Goal: Transaction & Acquisition: Purchase product/service

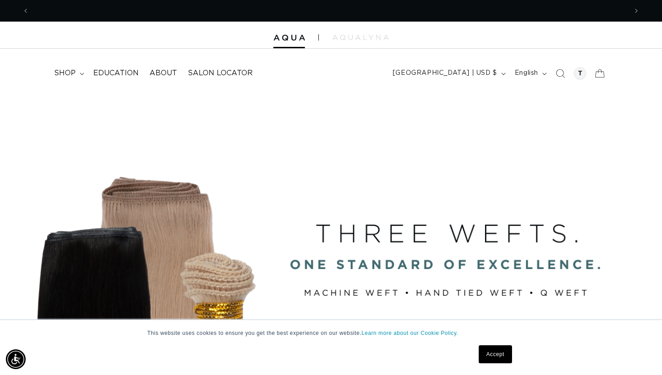
scroll to position [0, 1196]
click at [61, 65] on summary "shop" at bounding box center [68, 73] width 39 height 20
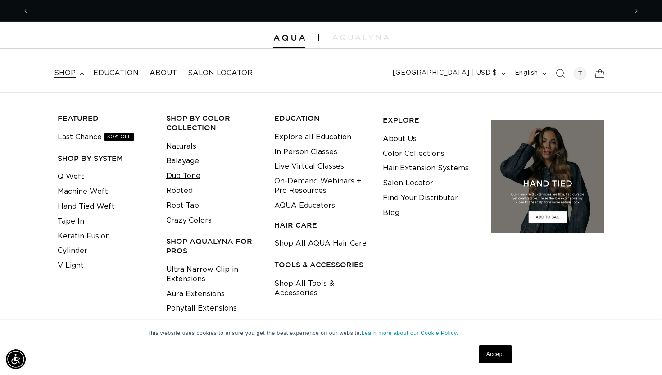
scroll to position [0, 0]
click at [84, 191] on link "Machine Weft" at bounding box center [83, 191] width 50 height 15
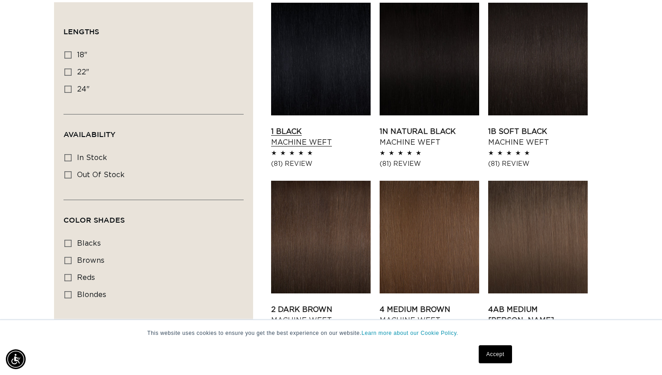
click at [306, 138] on link "1 Black Machine Weft" at bounding box center [320, 137] width 99 height 22
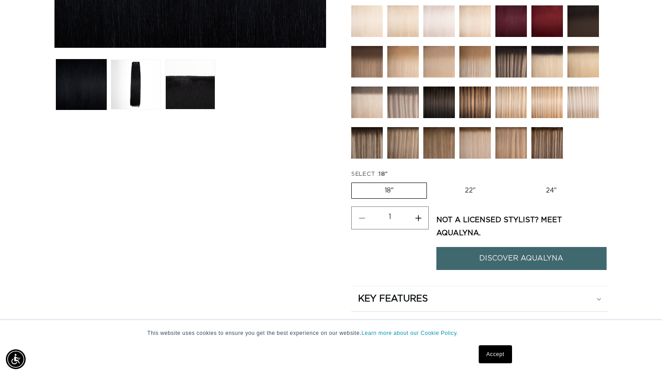
scroll to position [0, 1196]
click at [467, 184] on label "22" Variant sold out or unavailable" at bounding box center [470, 190] width 77 height 15
click at [432, 181] on input "22" Variant sold out or unavailable" at bounding box center [431, 181] width 0 height 0
radio input "true"
click at [387, 187] on label "18" Variant sold out or unavailable" at bounding box center [388, 190] width 75 height 15
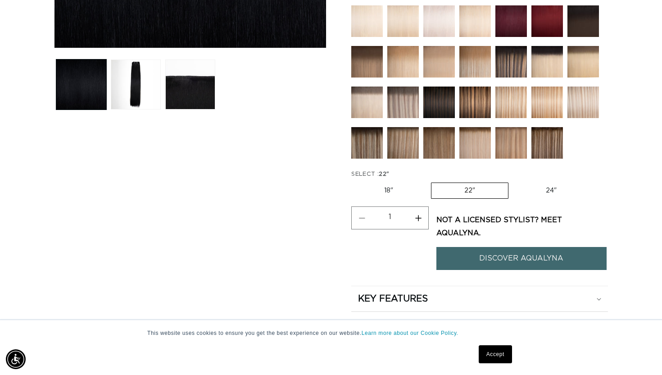
click at [354, 181] on input "18" Variant sold out or unavailable" at bounding box center [353, 181] width 0 height 0
radio input "true"
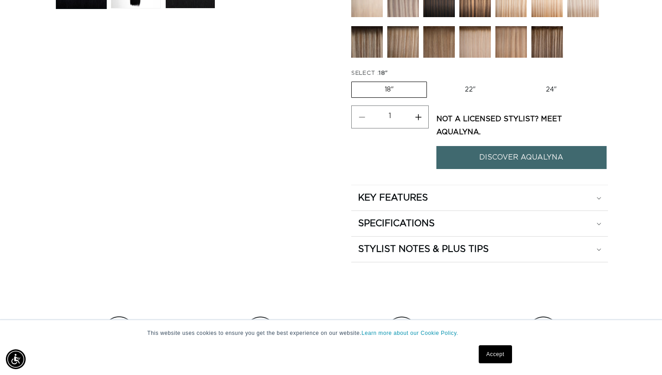
click at [484, 146] on link "DISCOVER AQUALYNA" at bounding box center [521, 157] width 170 height 23
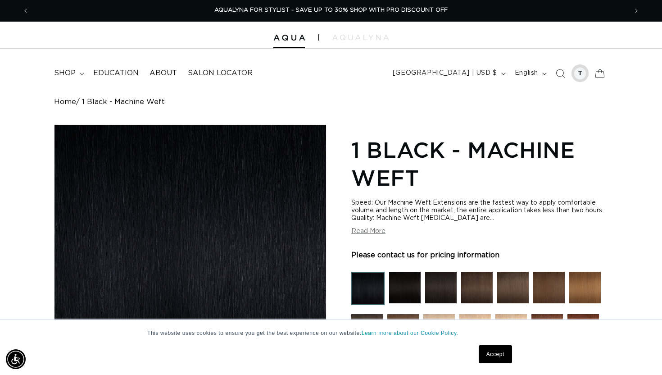
click at [578, 74] on div at bounding box center [579, 73] width 13 height 13
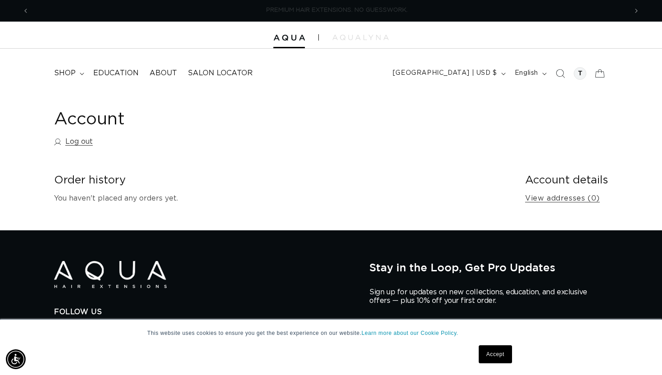
scroll to position [0, 598]
click at [600, 76] on icon at bounding box center [599, 73] width 21 height 21
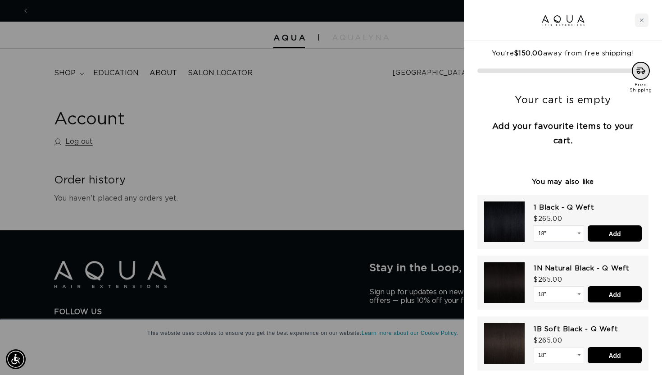
scroll to position [0, 1196]
click at [643, 13] on div at bounding box center [563, 20] width 198 height 41
click at [643, 18] on icon "Close cart" at bounding box center [641, 20] width 5 height 5
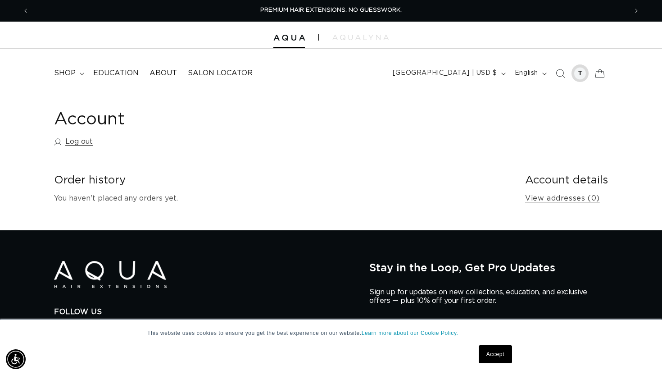
click at [579, 80] on div at bounding box center [580, 73] width 18 height 18
click at [85, 142] on link "Log out" at bounding box center [73, 141] width 39 height 13
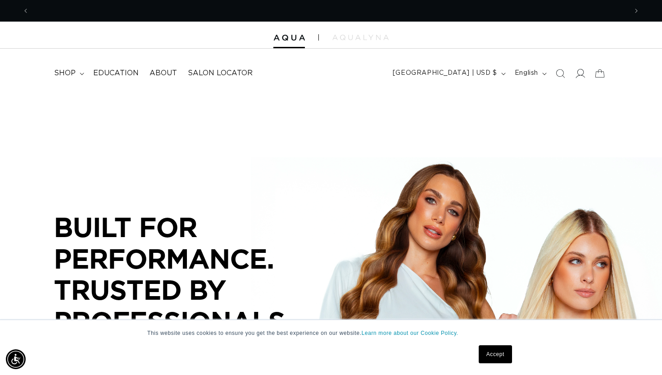
click at [580, 75] on icon at bounding box center [580, 73] width 9 height 9
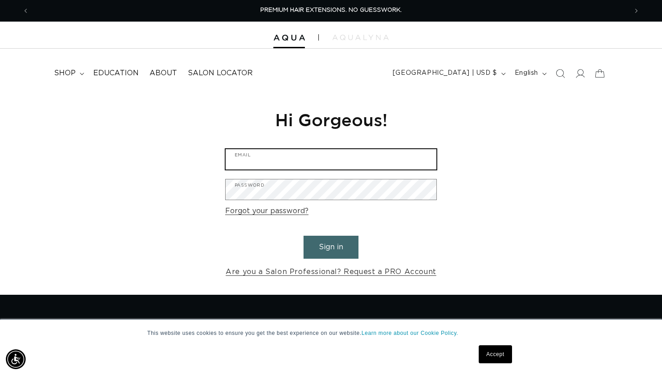
click at [378, 160] on input "Email" at bounding box center [331, 159] width 211 height 20
type input "tbloomberg23@gmail.com"
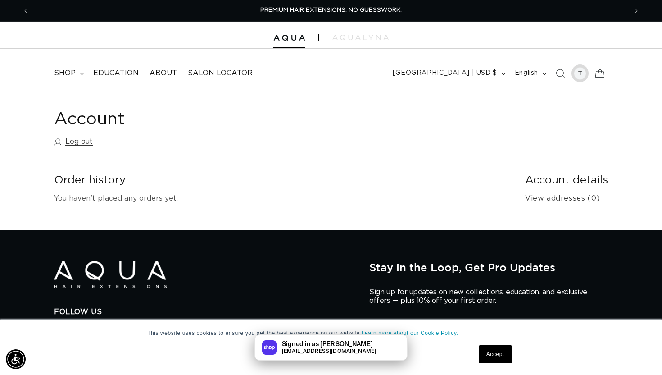
click at [584, 72] on div at bounding box center [579, 73] width 13 height 13
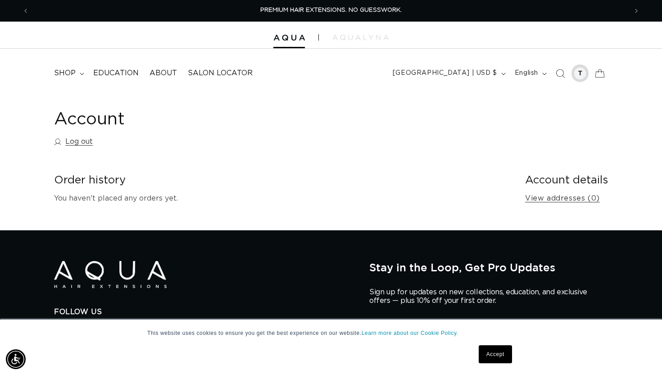
click at [583, 73] on div at bounding box center [579, 73] width 13 height 13
click at [71, 71] on span "shop" at bounding box center [65, 72] width 22 height 9
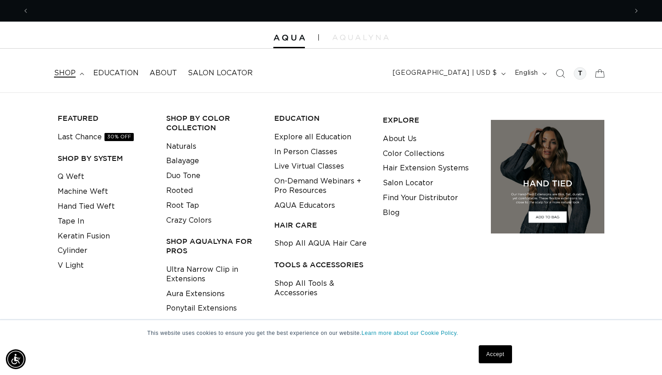
scroll to position [0, 598]
click at [88, 188] on link "Machine Weft" at bounding box center [83, 191] width 50 height 15
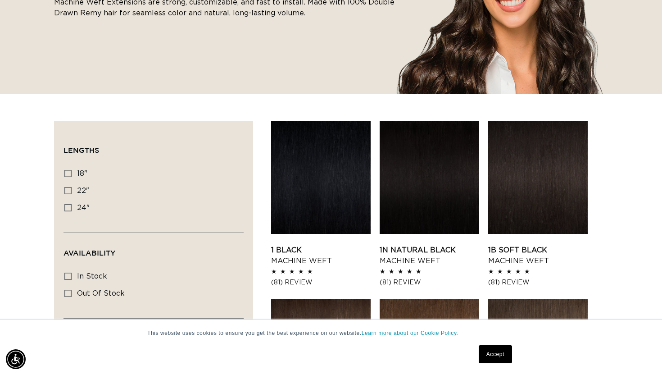
scroll to position [305, 0]
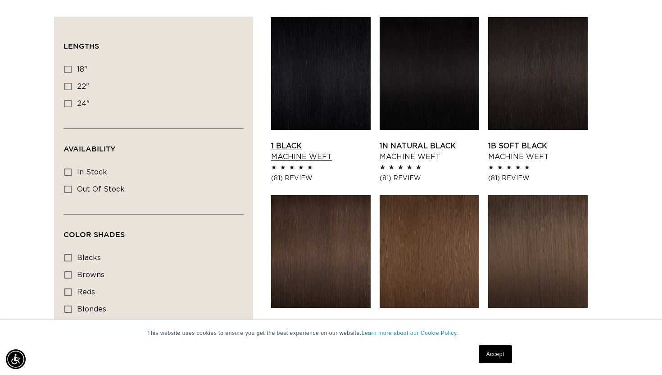
click at [296, 140] on link "1 Black Machine Weft" at bounding box center [320, 151] width 99 height 22
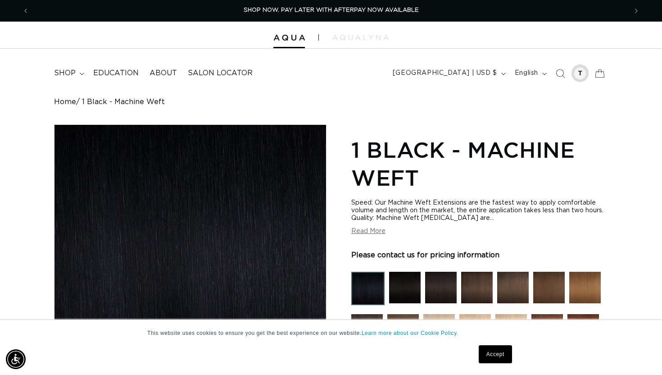
click at [585, 75] on div at bounding box center [579, 73] width 13 height 13
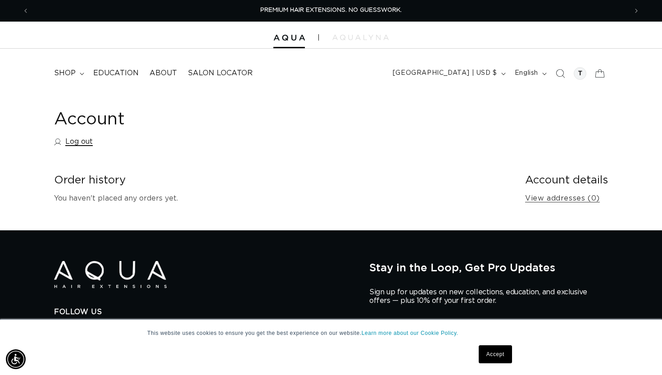
click at [80, 145] on link "Log out" at bounding box center [73, 141] width 39 height 13
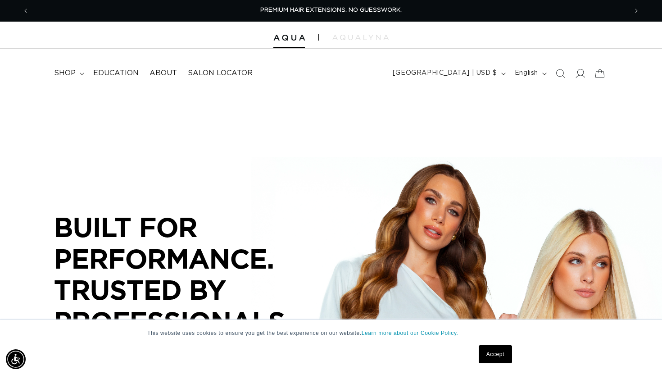
click at [583, 79] on span at bounding box center [580, 73] width 20 height 20
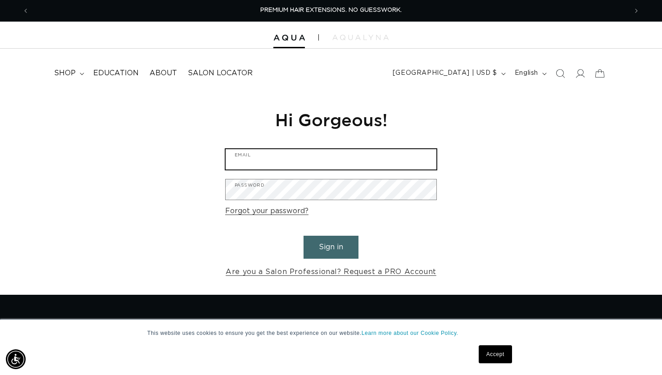
click at [408, 162] on input "Email" at bounding box center [331, 159] width 211 height 20
type input "[EMAIL_ADDRESS][DOMAIN_NAME]"
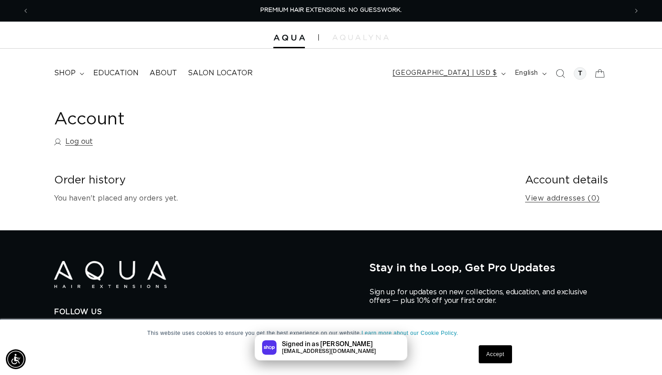
click at [455, 73] on span "[GEOGRAPHIC_DATA] | USD $" at bounding box center [445, 72] width 104 height 9
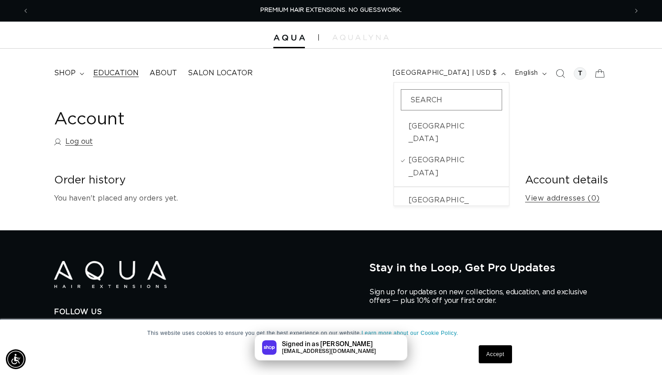
click at [122, 70] on span "Education" at bounding box center [115, 72] width 45 height 9
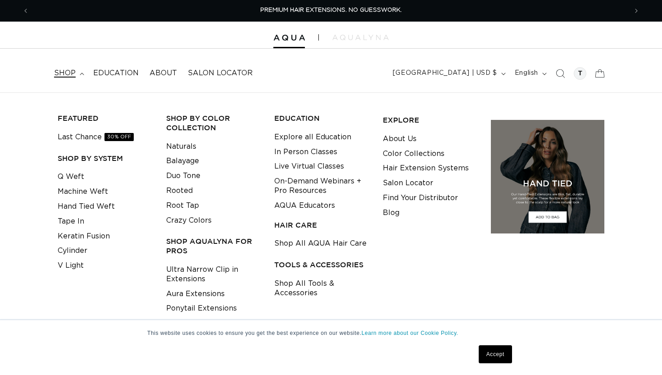
click at [77, 73] on summary "shop" at bounding box center [68, 73] width 39 height 20
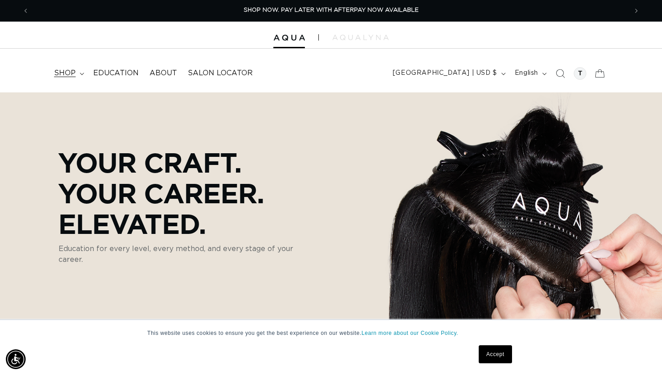
click at [63, 71] on span "shop" at bounding box center [65, 72] width 22 height 9
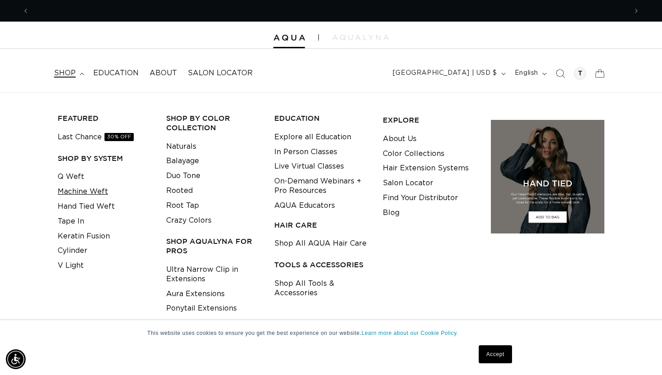
scroll to position [0, 1196]
click at [90, 190] on link "Machine Weft" at bounding box center [83, 191] width 50 height 15
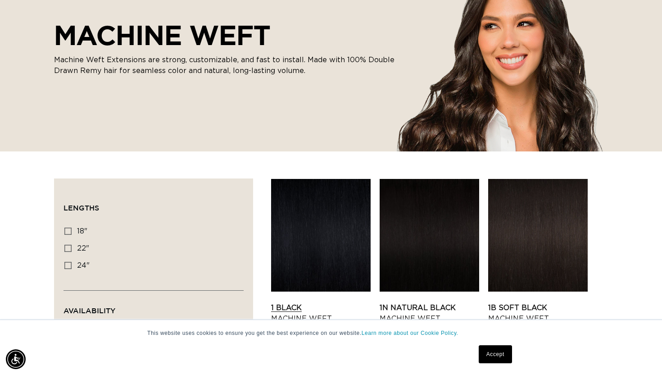
scroll to position [0, 598]
click at [320, 302] on link "1 Black Machine Weft" at bounding box center [320, 313] width 99 height 22
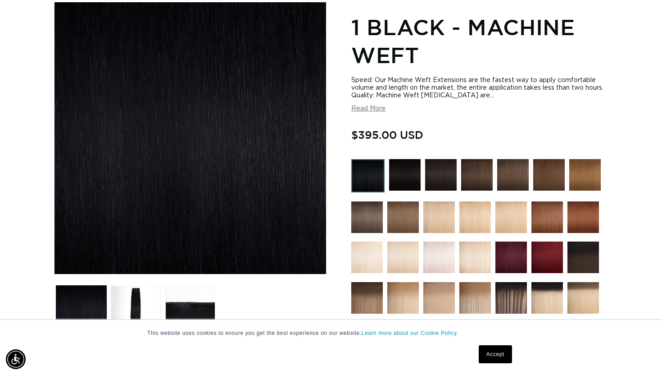
scroll to position [124, 0]
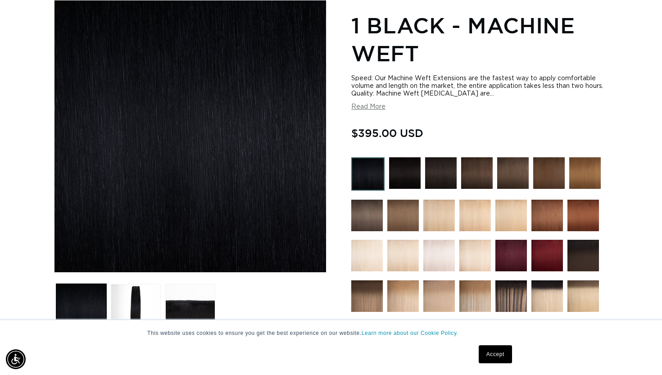
click at [374, 105] on button "Read More" at bounding box center [368, 107] width 34 height 8
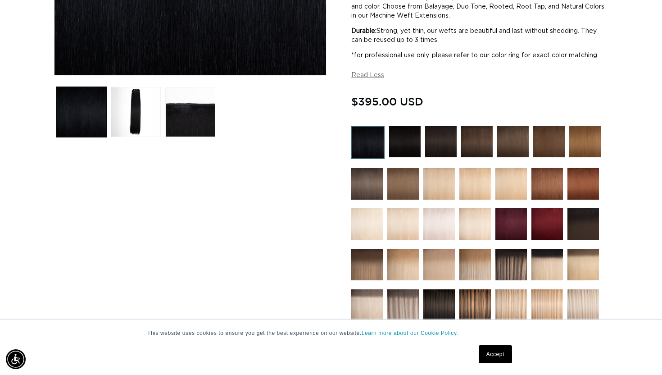
scroll to position [505, 0]
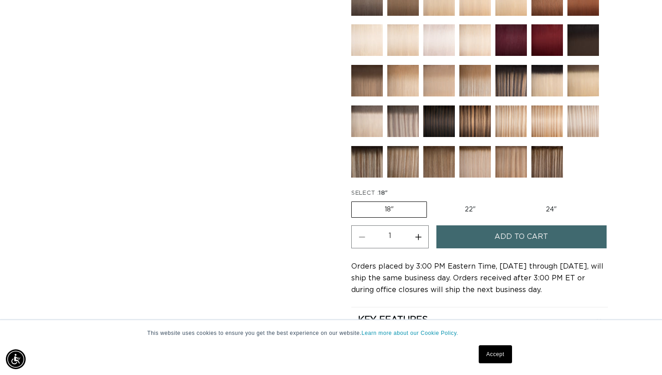
click at [464, 211] on label "22" Variant sold out or unavailable" at bounding box center [470, 209] width 77 height 15
click at [432, 200] on input "22" Variant sold out or unavailable" at bounding box center [431, 199] width 0 height 0
radio input "true"
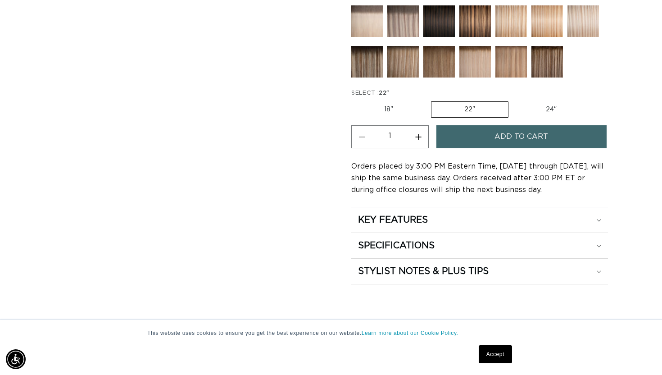
scroll to position [0, 598]
